Goal: Navigation & Orientation: Find specific page/section

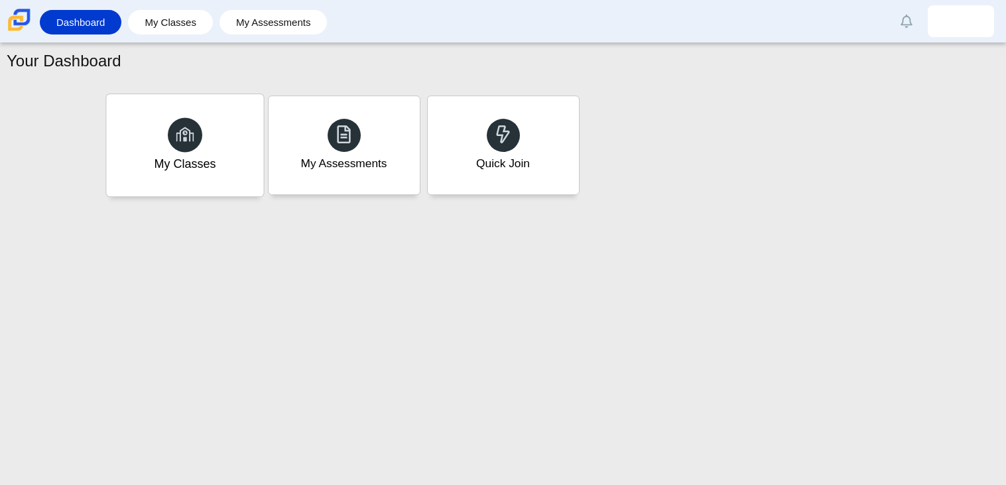
click at [220, 140] on div "My Classes" at bounding box center [184, 145] width 157 height 102
click at [414, 174] on div "My Assessments" at bounding box center [343, 145] width 157 height 102
